Goal: Information Seeking & Learning: Check status

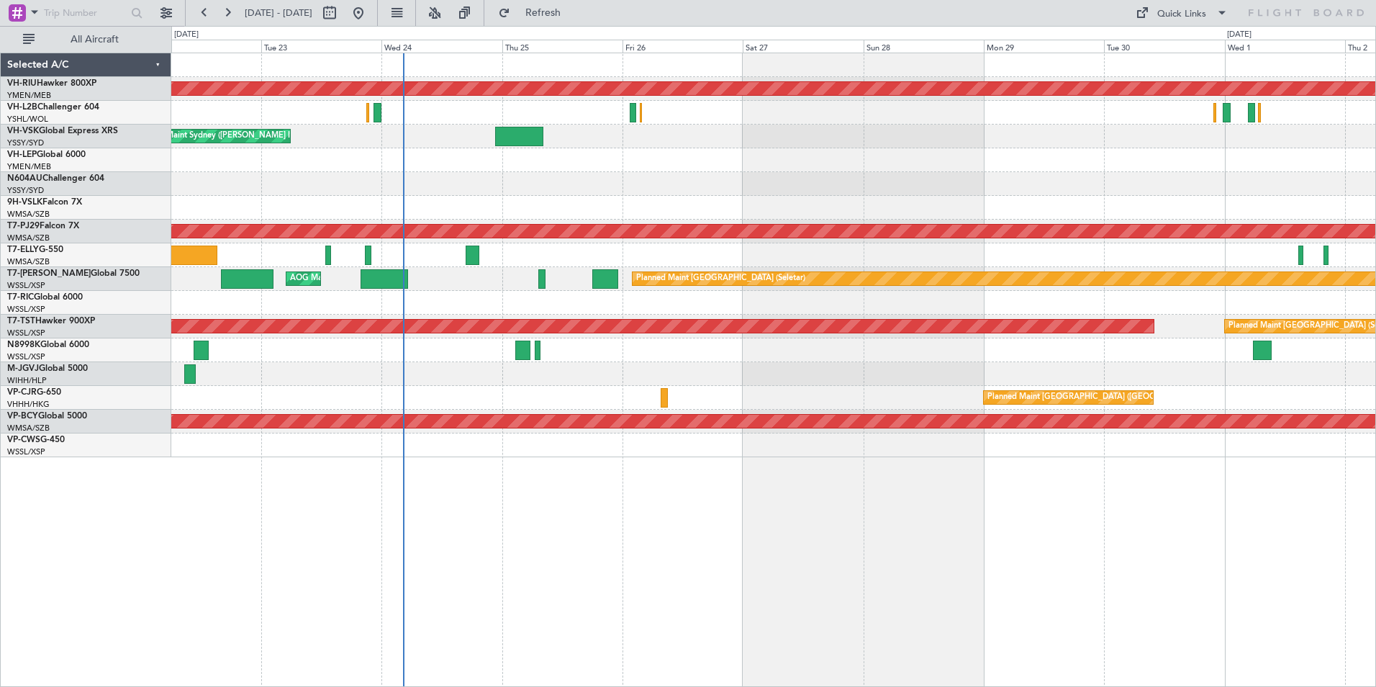
click at [160, 163] on div "Planned Maint [GEOGRAPHIC_DATA] ([GEOGRAPHIC_DATA]) Planned Maint Sydney ([PERS…" at bounding box center [688, 356] width 1376 height 661
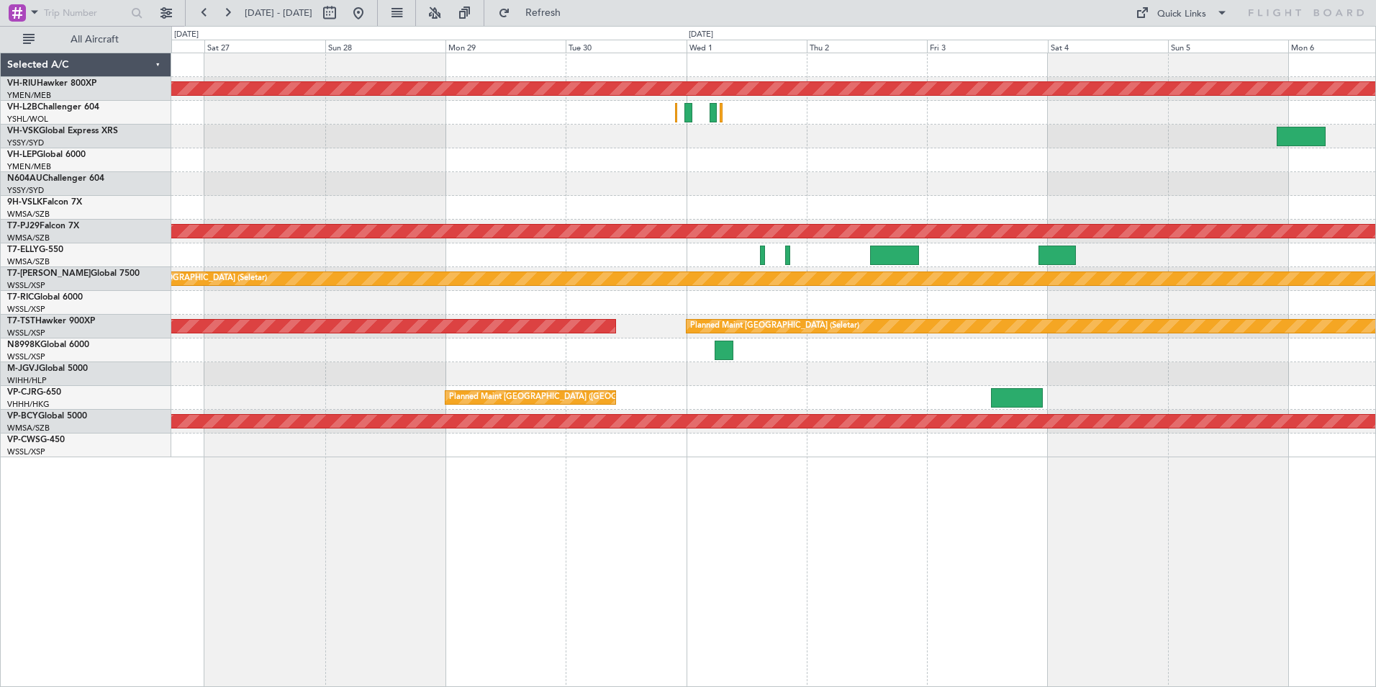
click at [1191, 129] on div "Planned Maint [GEOGRAPHIC_DATA] ([GEOGRAPHIC_DATA]) Planned Maint [GEOGRAPHIC_D…" at bounding box center [773, 255] width 1204 height 404
click at [70, 109] on link "VH-L2B Challenger 604" at bounding box center [53, 107] width 92 height 9
click at [666, 161] on div at bounding box center [773, 160] width 1204 height 24
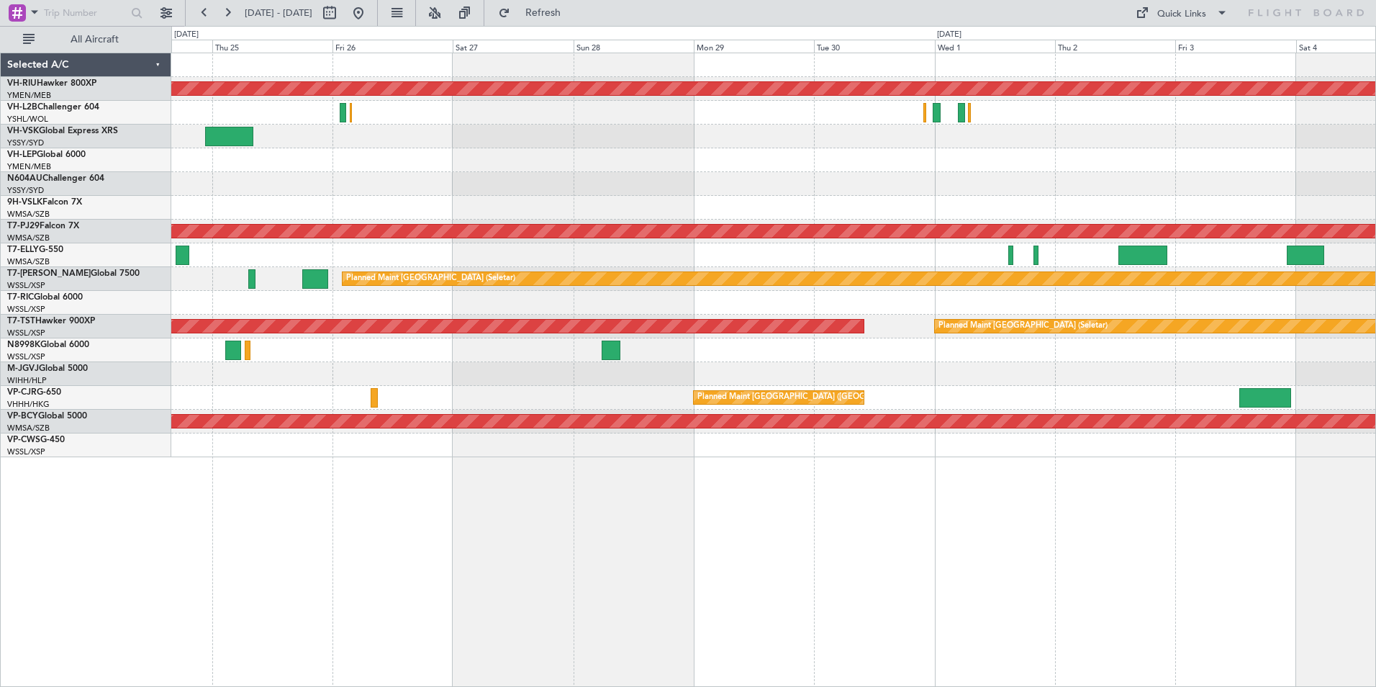
click at [1074, 168] on div at bounding box center [773, 160] width 1204 height 24
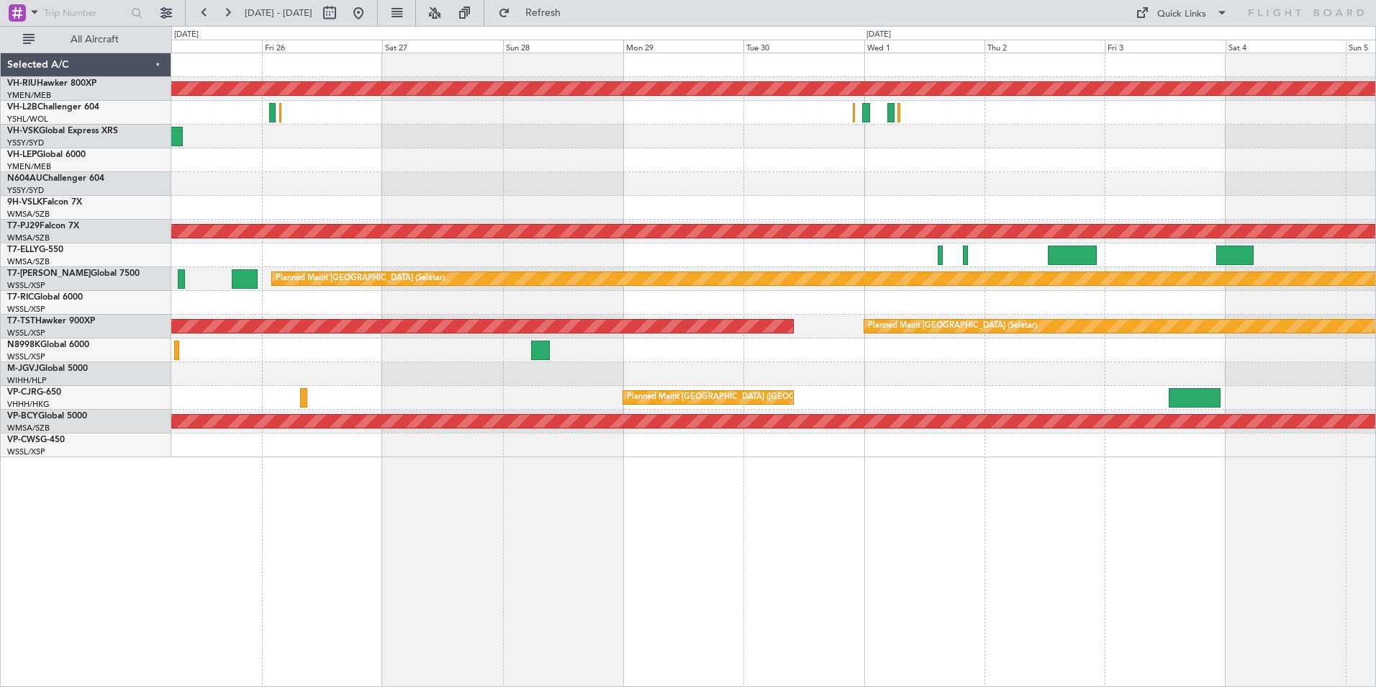
click at [666, 191] on div at bounding box center [773, 184] width 1204 height 24
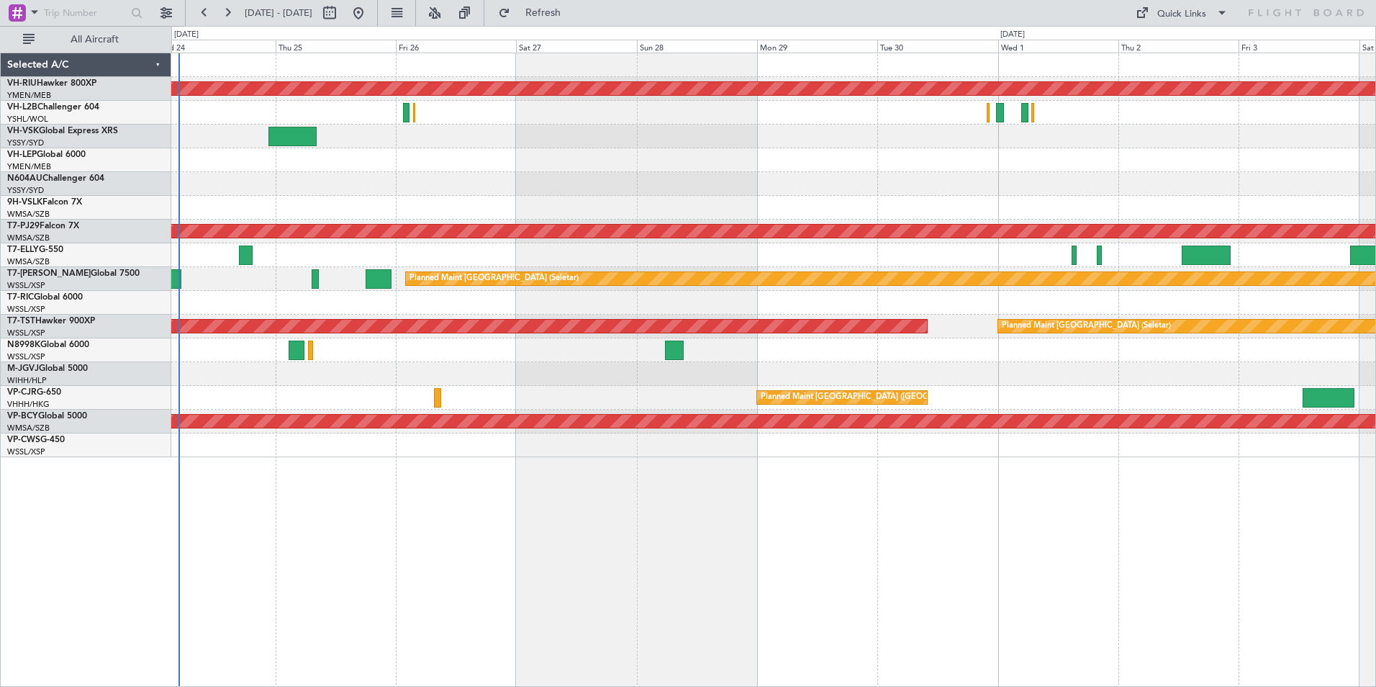
click at [597, 182] on div "Planned Maint [GEOGRAPHIC_DATA] ([GEOGRAPHIC_DATA]) Planned Maint Sydney ([PERS…" at bounding box center [773, 255] width 1204 height 404
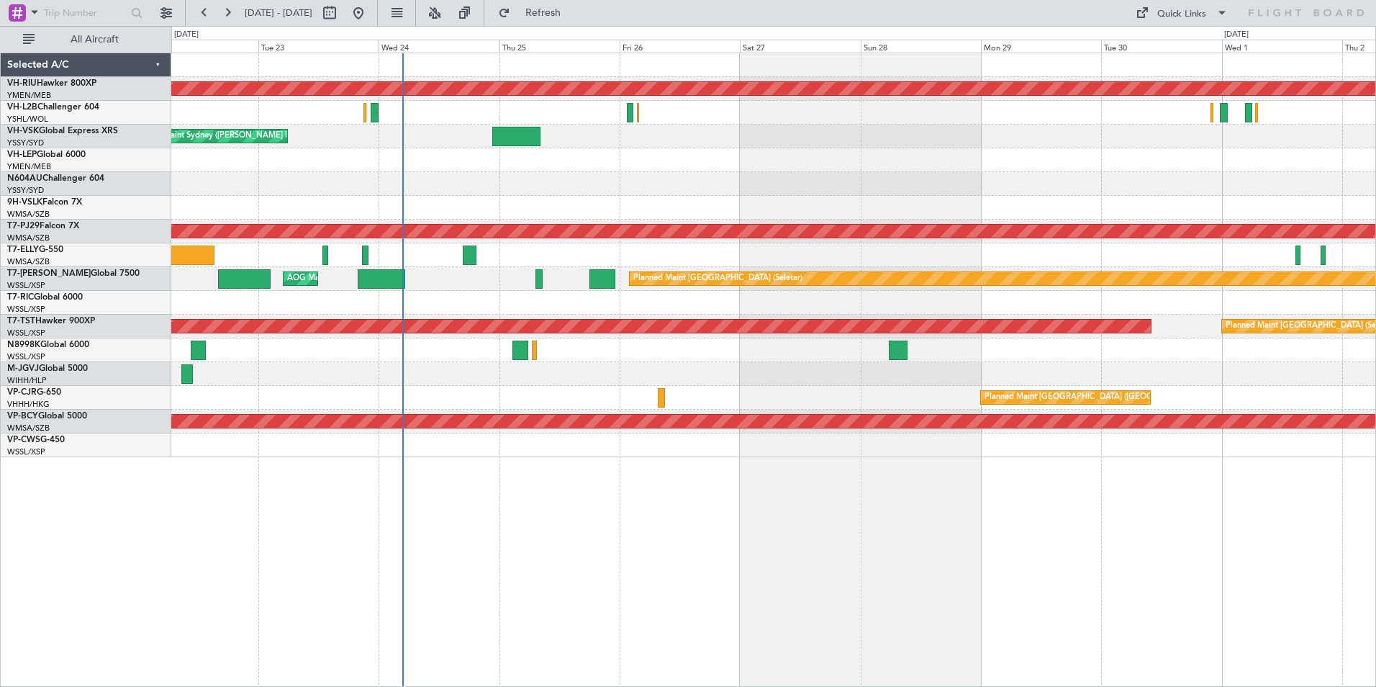
click at [715, 185] on div at bounding box center [773, 184] width 1204 height 24
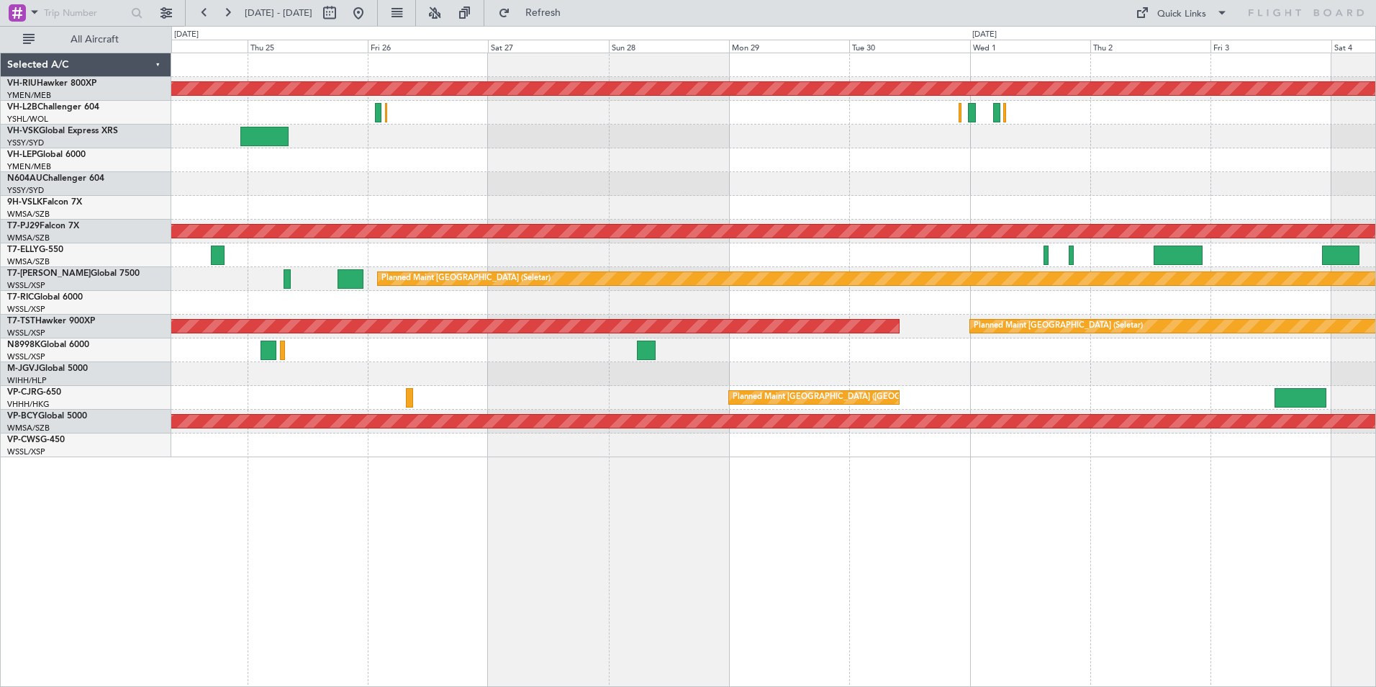
click at [819, 204] on div "Planned Maint [GEOGRAPHIC_DATA] ([GEOGRAPHIC_DATA]) Planned Maint Sydney ([PERS…" at bounding box center [773, 255] width 1204 height 404
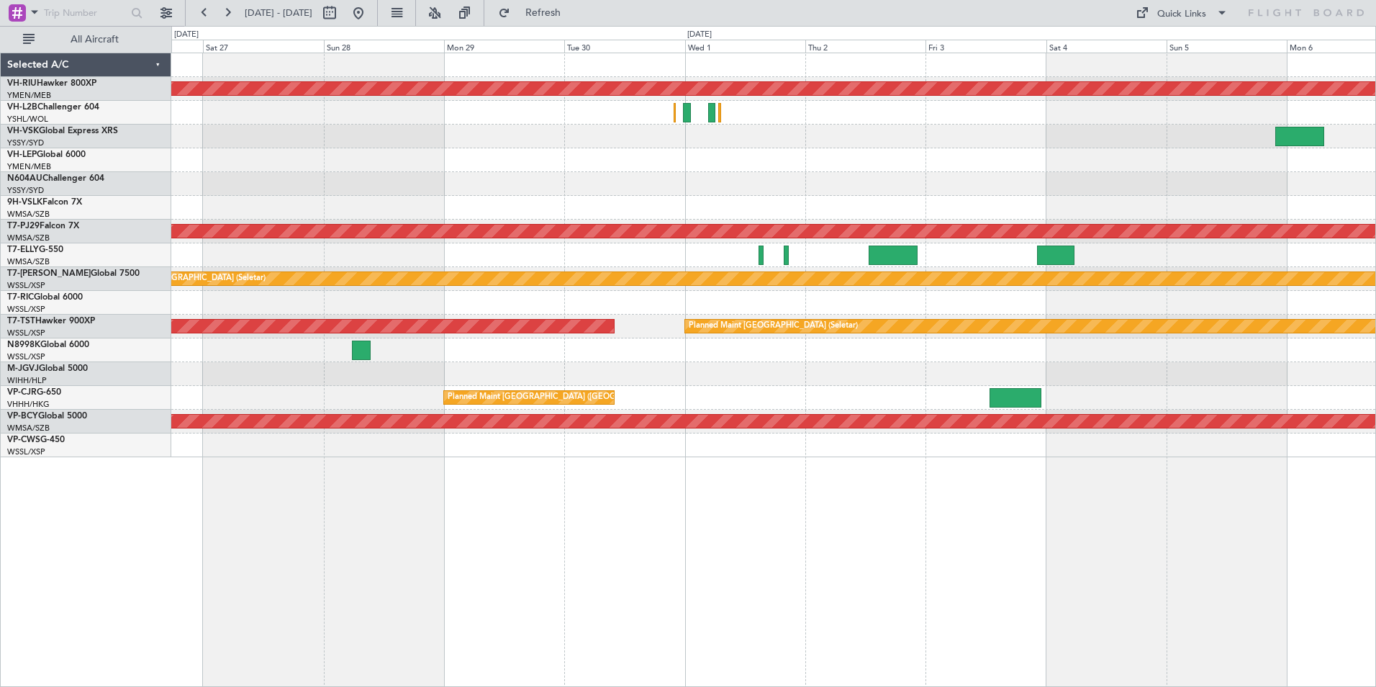
click at [1061, 460] on div "Planned Maint [GEOGRAPHIC_DATA] ([GEOGRAPHIC_DATA]) Planned Maint [GEOGRAPHIC_D…" at bounding box center [773, 370] width 1205 height 634
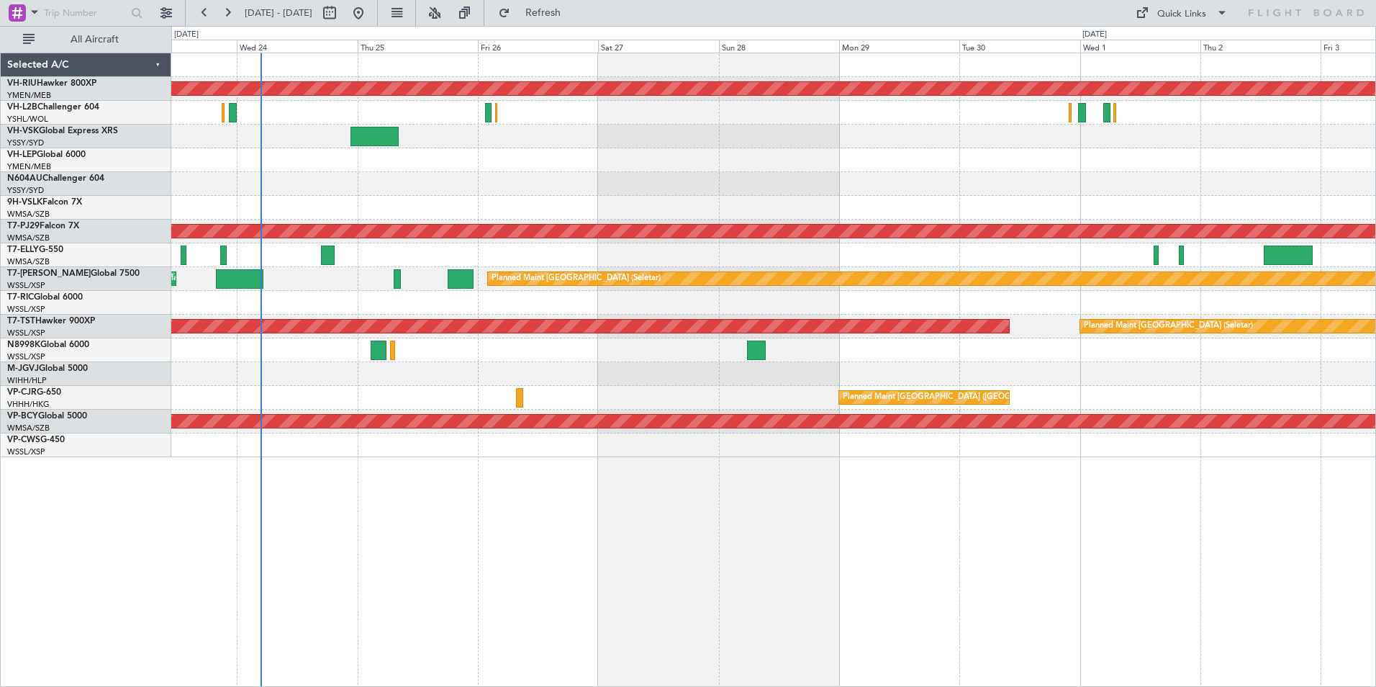
click at [1044, 478] on div "Planned Maint [GEOGRAPHIC_DATA] ([GEOGRAPHIC_DATA]) Planned Maint Sydney ([PERS…" at bounding box center [773, 370] width 1205 height 634
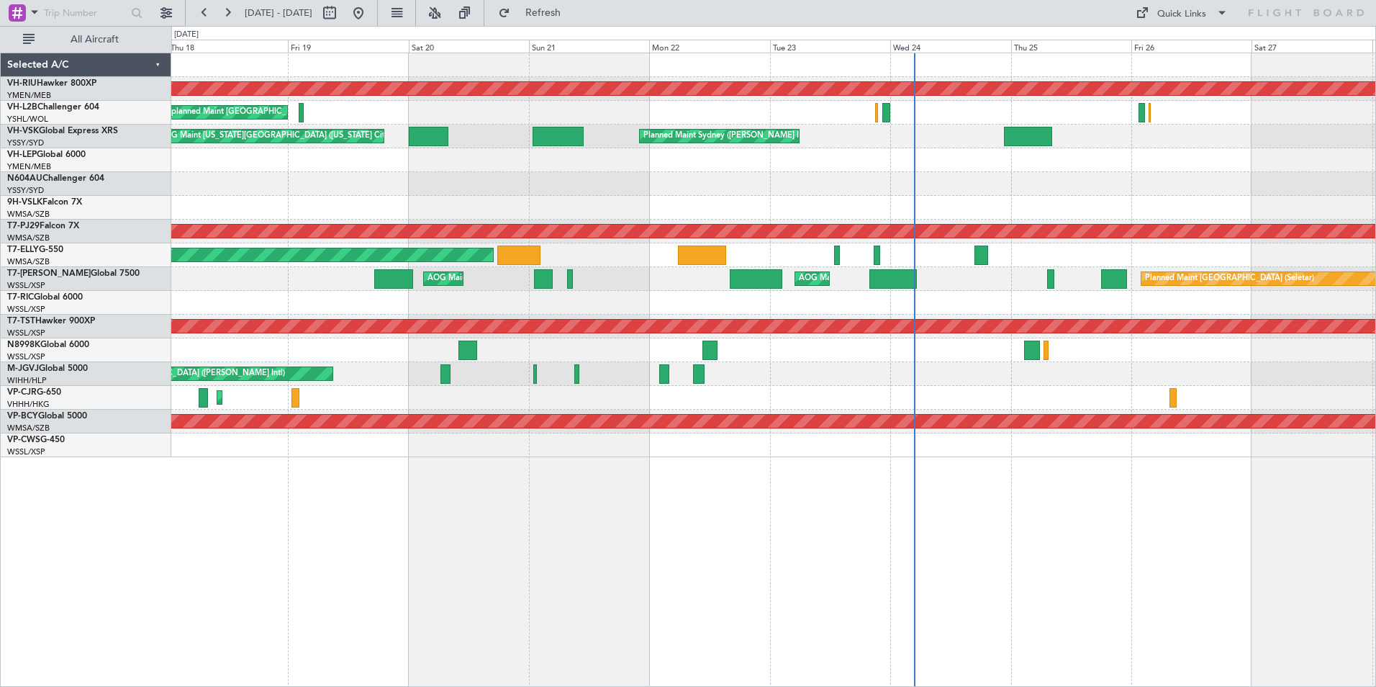
click at [1030, 498] on div "Planned Maint [GEOGRAPHIC_DATA] ([GEOGRAPHIC_DATA]) Unplanned Maint [GEOGRAPHIC…" at bounding box center [773, 370] width 1205 height 634
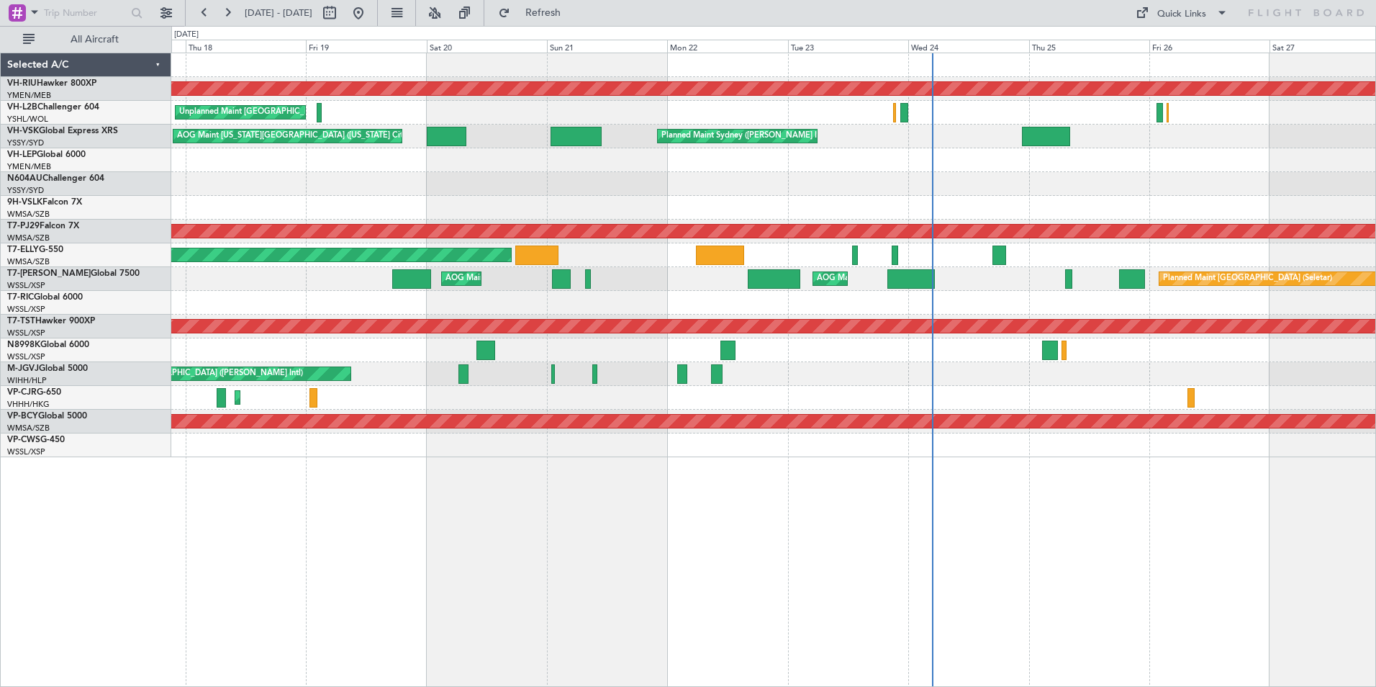
click at [1023, 515] on div "Planned Maint [GEOGRAPHIC_DATA] ([GEOGRAPHIC_DATA]) Unplanned Maint [GEOGRAPHIC…" at bounding box center [773, 370] width 1205 height 634
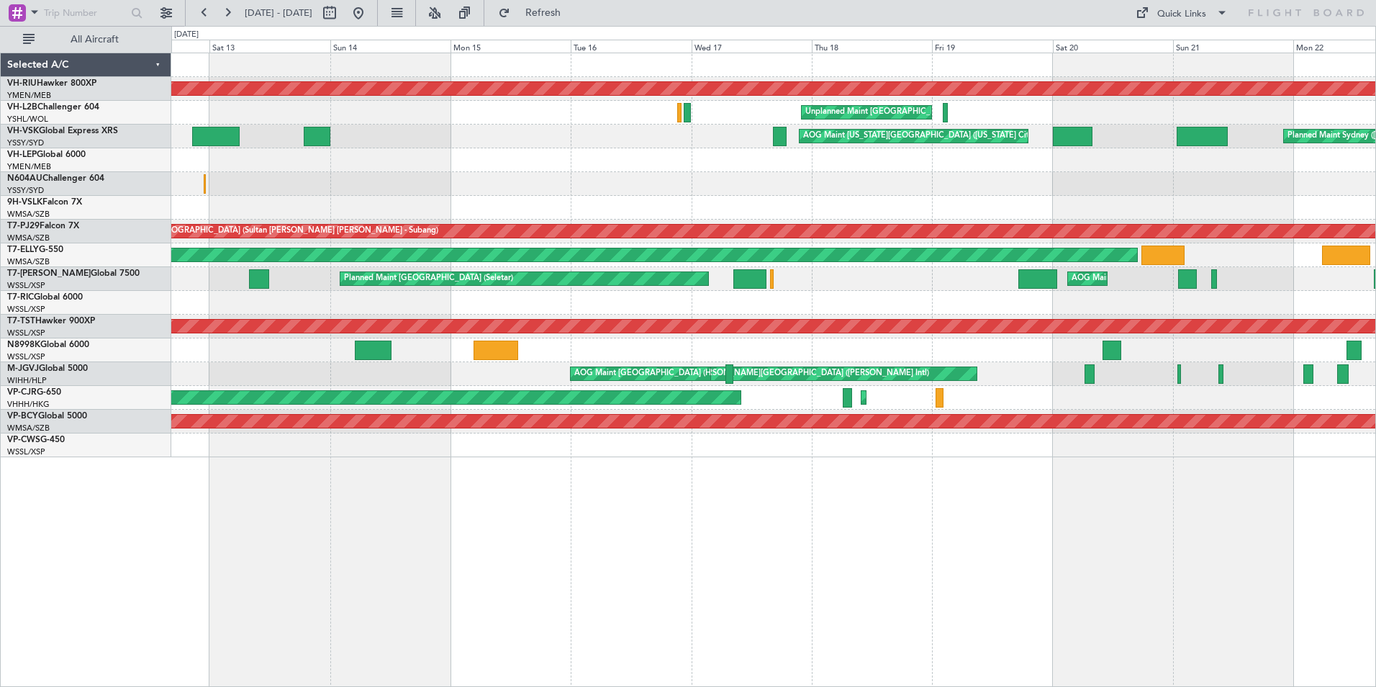
click at [1177, 508] on div "Planned Maint [GEOGRAPHIC_DATA] ([GEOGRAPHIC_DATA]) Unplanned Maint [GEOGRAPHIC…" at bounding box center [773, 370] width 1205 height 634
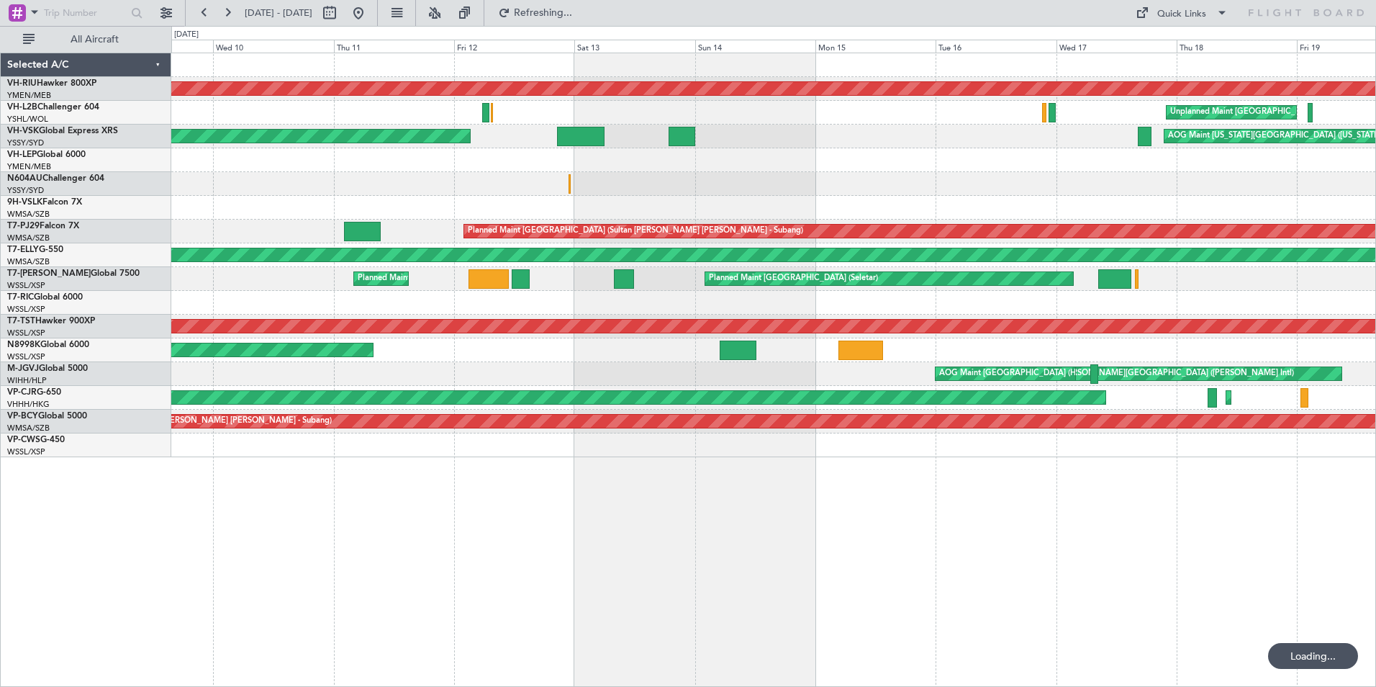
click at [1199, 490] on div "Planned Maint [GEOGRAPHIC_DATA] ([GEOGRAPHIC_DATA]) Unplanned Maint [GEOGRAPHIC…" at bounding box center [773, 370] width 1205 height 634
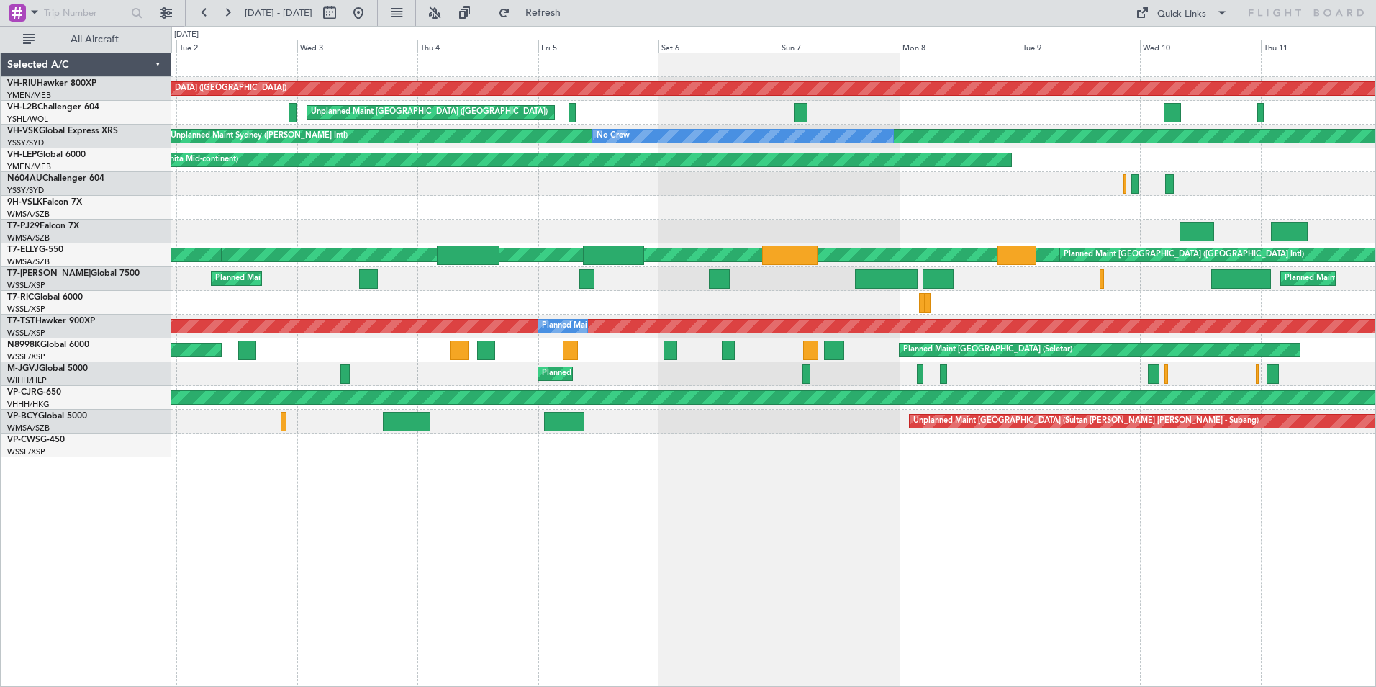
click at [704, 445] on div at bounding box center [773, 445] width 1204 height 24
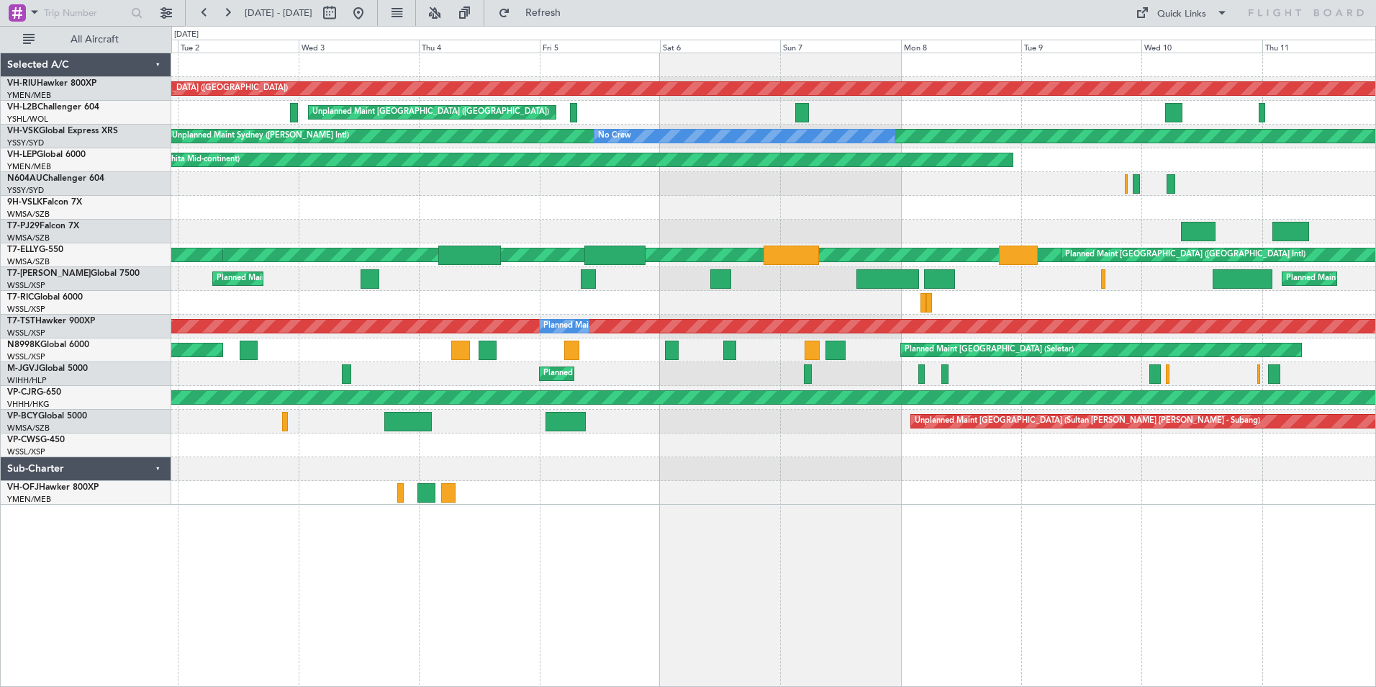
click at [279, 445] on div "Planned Maint [GEOGRAPHIC_DATA] ([GEOGRAPHIC_DATA]) Planned Maint [GEOGRAPHIC_D…" at bounding box center [773, 278] width 1204 height 451
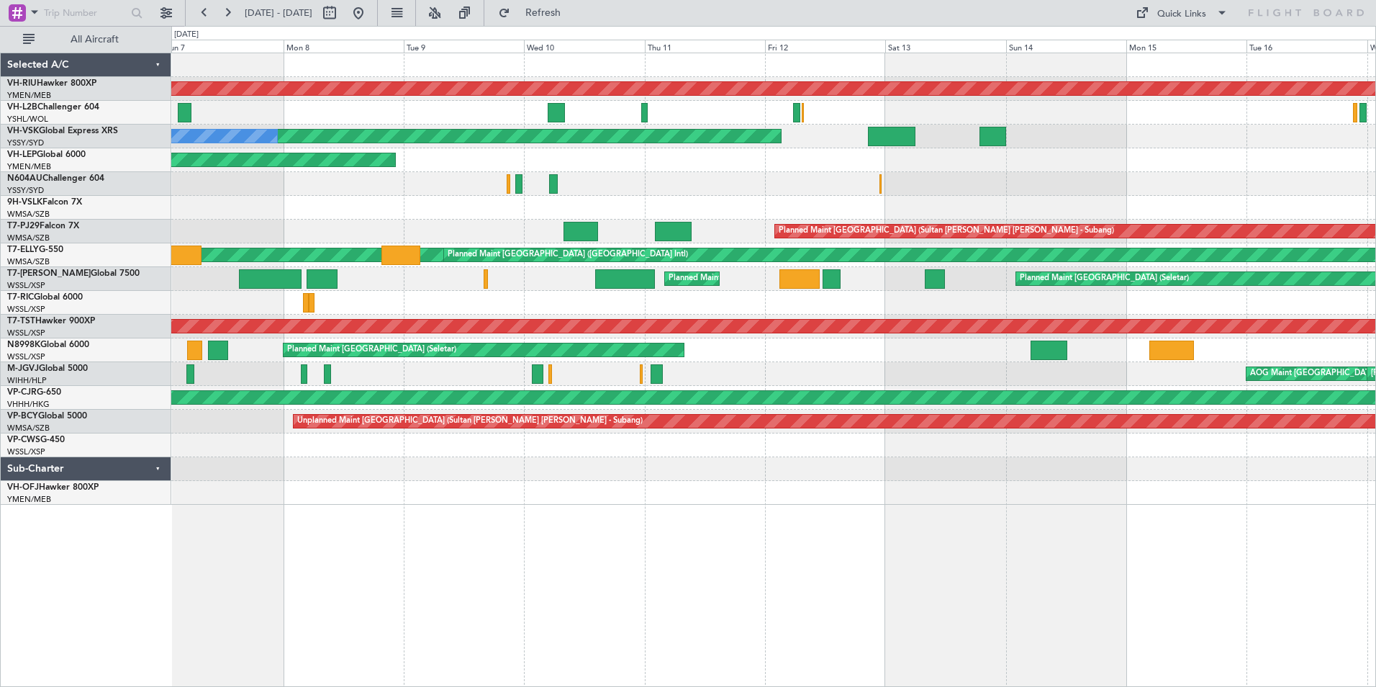
click at [399, 451] on div "Planned Maint [GEOGRAPHIC_DATA] ([GEOGRAPHIC_DATA]) Unplanned Maint [GEOGRAPHIC…" at bounding box center [773, 278] width 1204 height 451
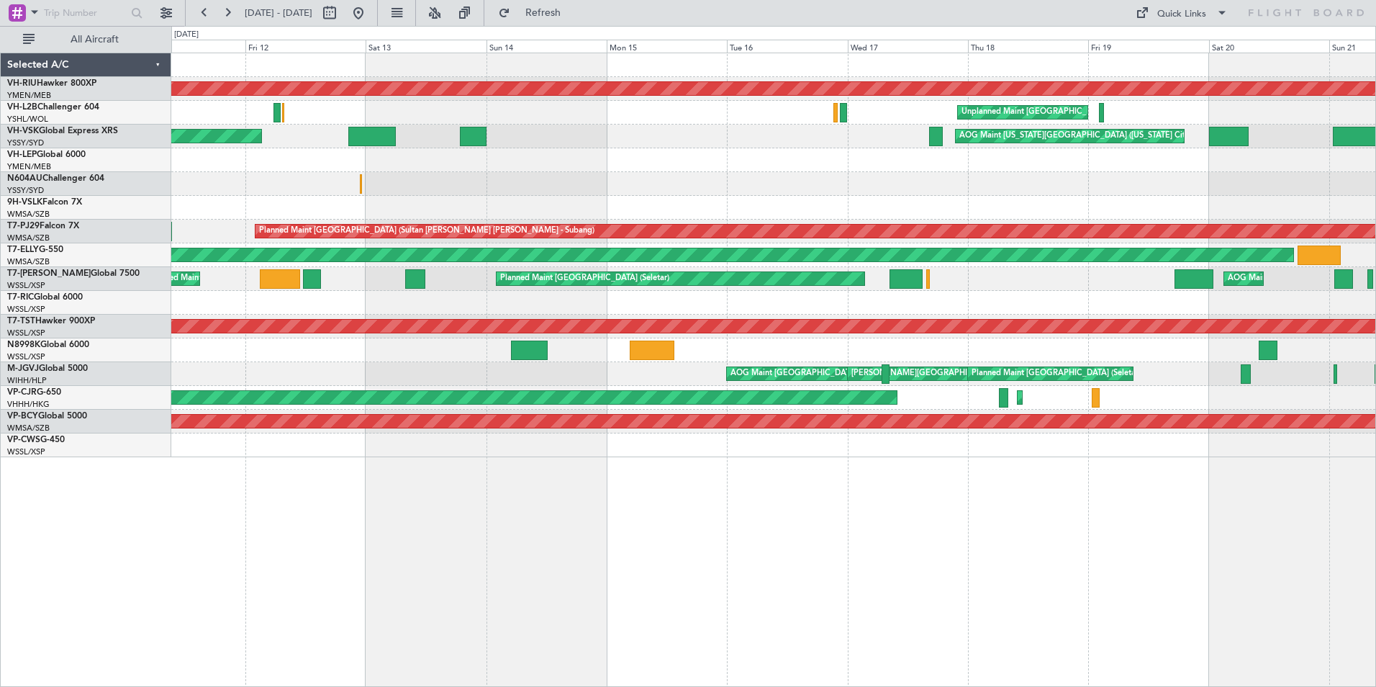
click at [675, 458] on div "Planned Maint [GEOGRAPHIC_DATA] ([GEOGRAPHIC_DATA]) Unplanned Maint [GEOGRAPHIC…" at bounding box center [773, 370] width 1205 height 634
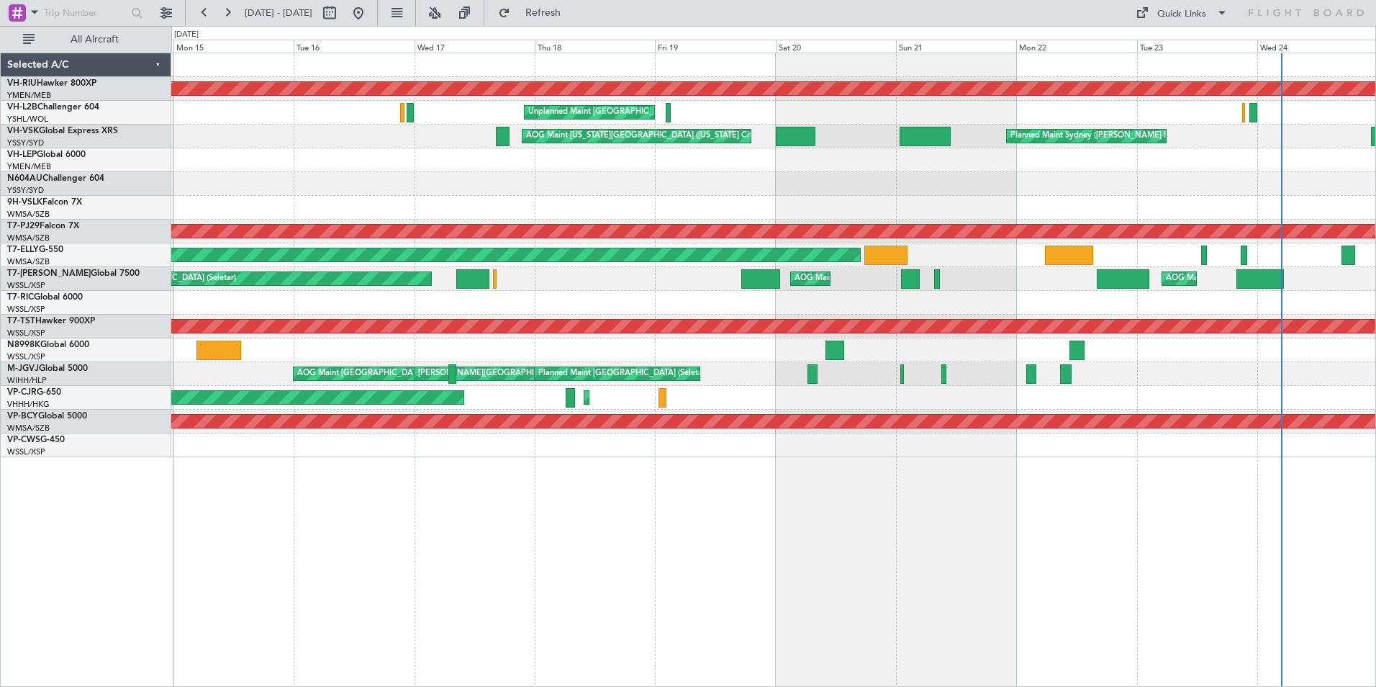
click at [587, 456] on div at bounding box center [773, 445] width 1204 height 24
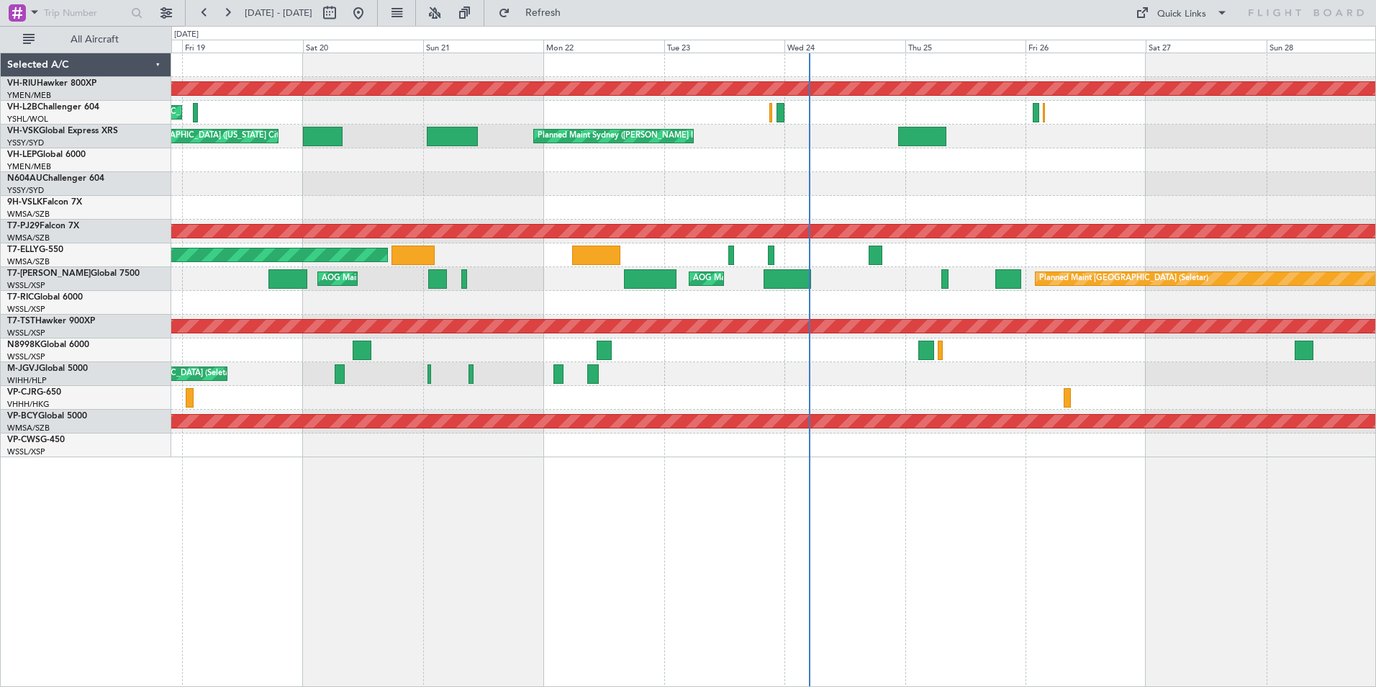
click at [632, 191] on div "Planned Maint [GEOGRAPHIC_DATA] ([GEOGRAPHIC_DATA]) Unplanned Maint [GEOGRAPHIC…" at bounding box center [773, 255] width 1204 height 404
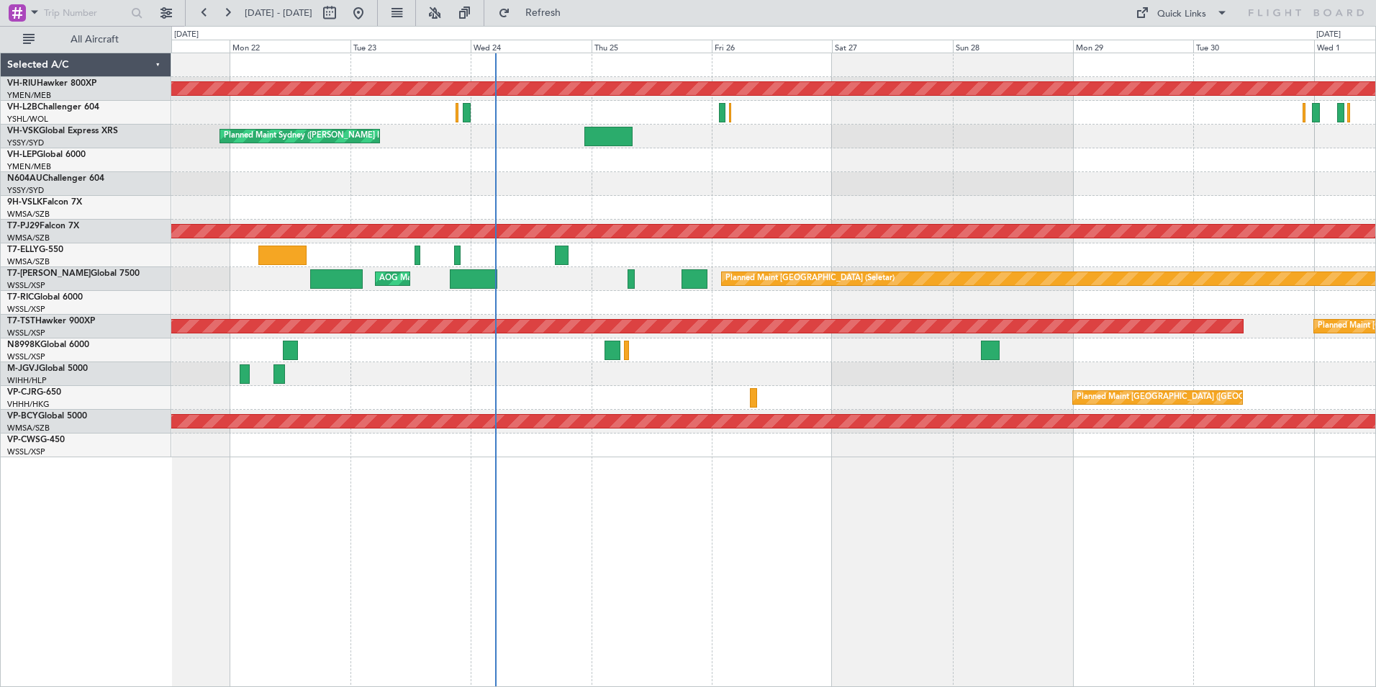
click at [709, 199] on div "Planned Maint [GEOGRAPHIC_DATA] ([GEOGRAPHIC_DATA]) Planned Maint Sydney ([PERS…" at bounding box center [773, 255] width 1204 height 404
